Goal: Transaction & Acquisition: Purchase product/service

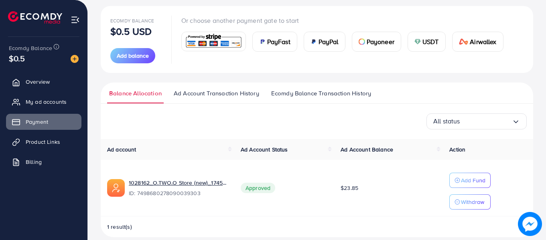
scroll to position [100, 0]
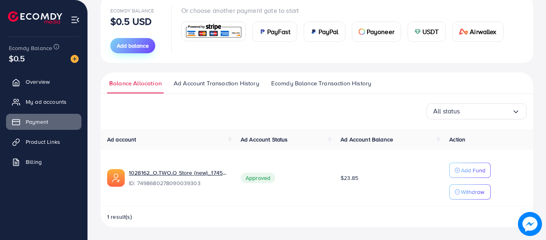
click at [139, 47] on span "Add balance" at bounding box center [133, 46] width 32 height 8
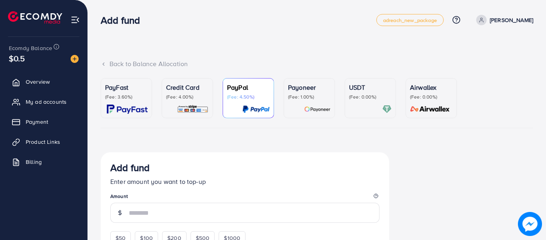
click at [194, 101] on div "Credit Card (Fee: 4.00%)" at bounding box center [187, 98] width 43 height 31
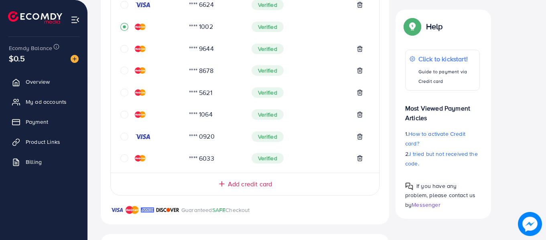
scroll to position [241, 0]
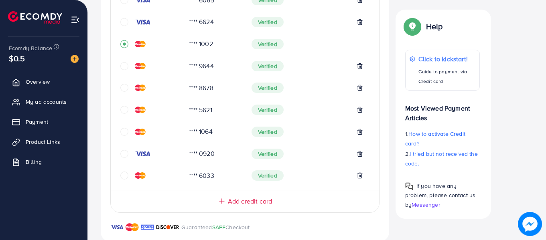
click at [124, 175] on icon "circle" at bounding box center [124, 176] width 8 height 8
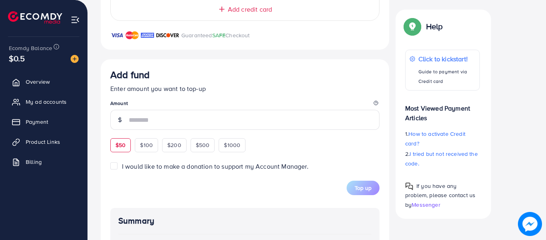
click at [123, 144] on div "$50 $100 $200 $500 $1000" at bounding box center [192, 144] width 165 height 16
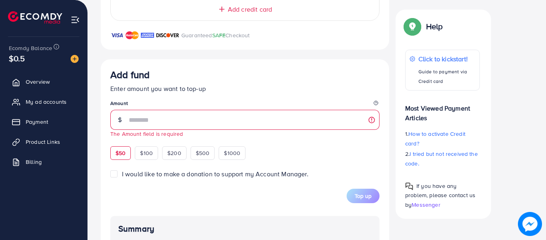
click at [126, 149] on div "$50" at bounding box center [120, 153] width 20 height 14
type input "**"
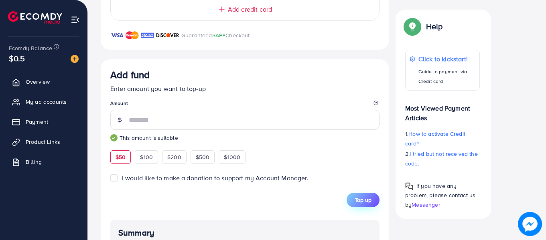
click at [366, 202] on span "Top up" at bounding box center [363, 200] width 17 height 8
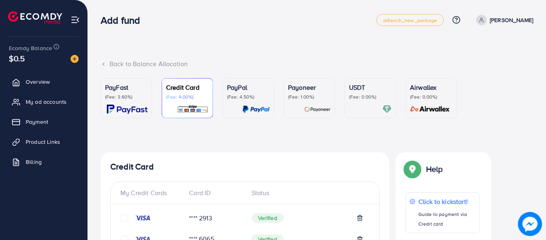
scroll to position [423, 0]
